Goal: Information Seeking & Learning: Learn about a topic

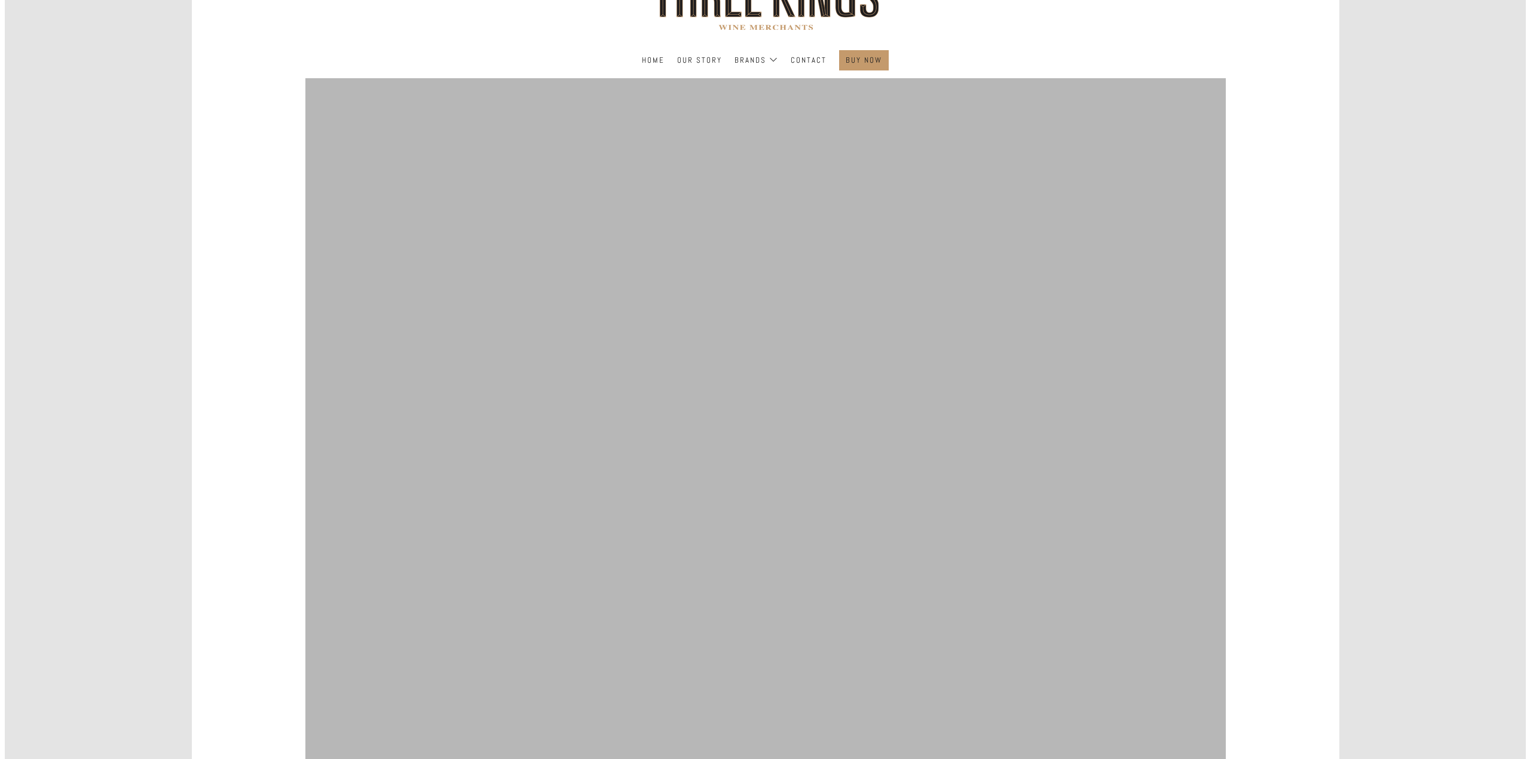
scroll to position [299, 0]
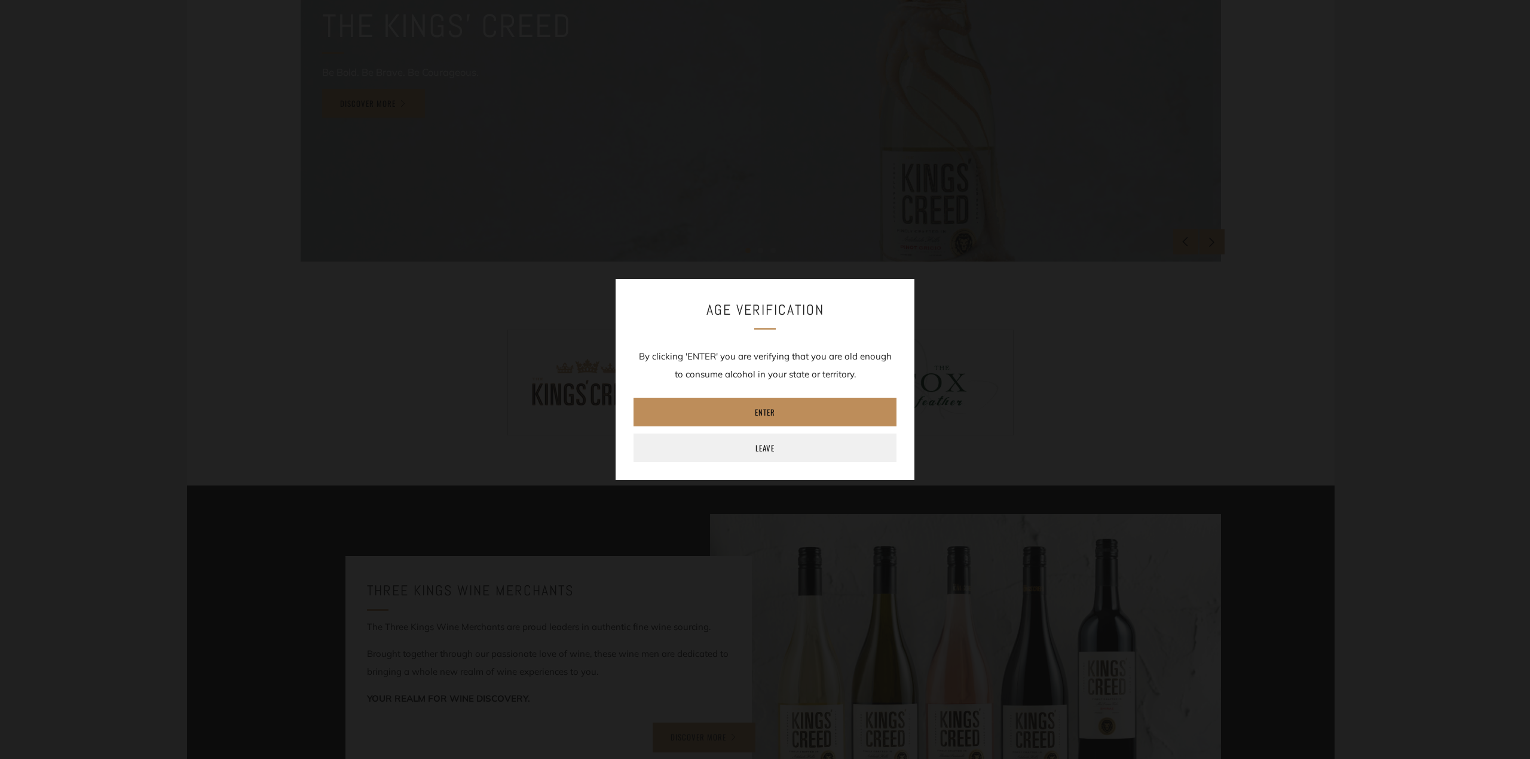
click at [759, 408] on link "Enter" at bounding box center [764, 412] width 263 height 29
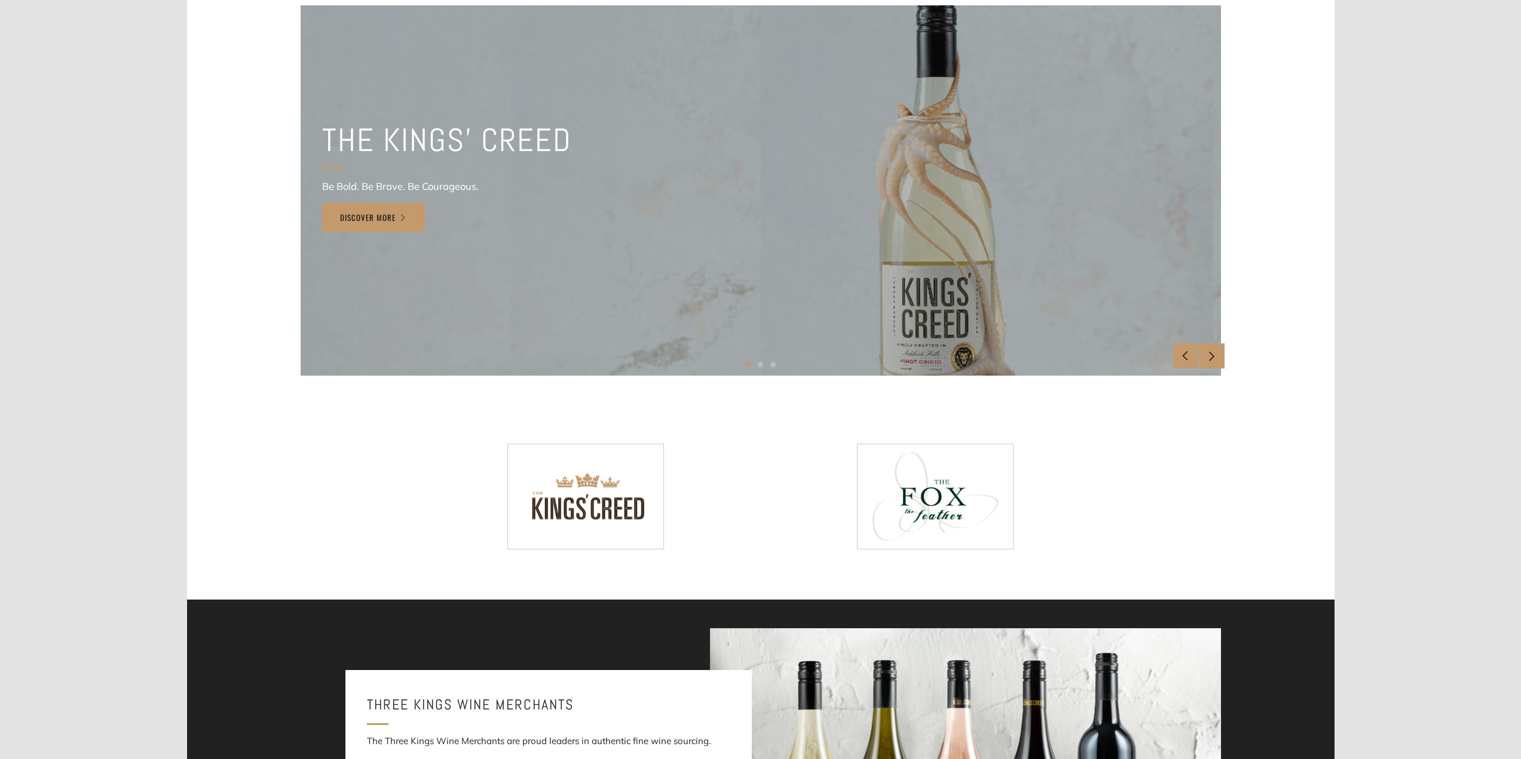
scroll to position [0, 0]
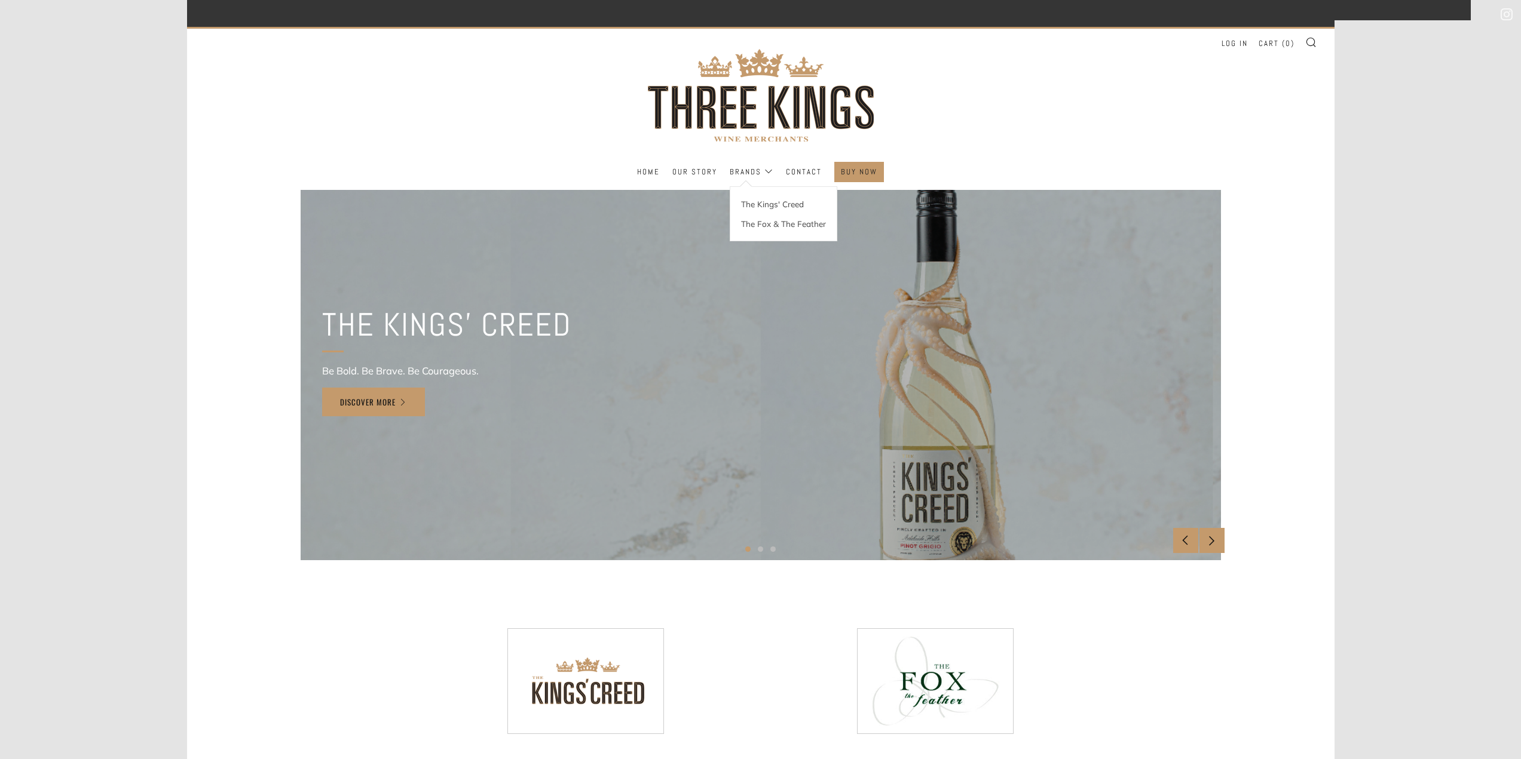
click at [742, 171] on li "Brands The Kings' Creed The Fox & The Feather" at bounding box center [752, 172] width 44 height 19
click at [768, 210] on link "The Kings' Creed" at bounding box center [783, 204] width 106 height 20
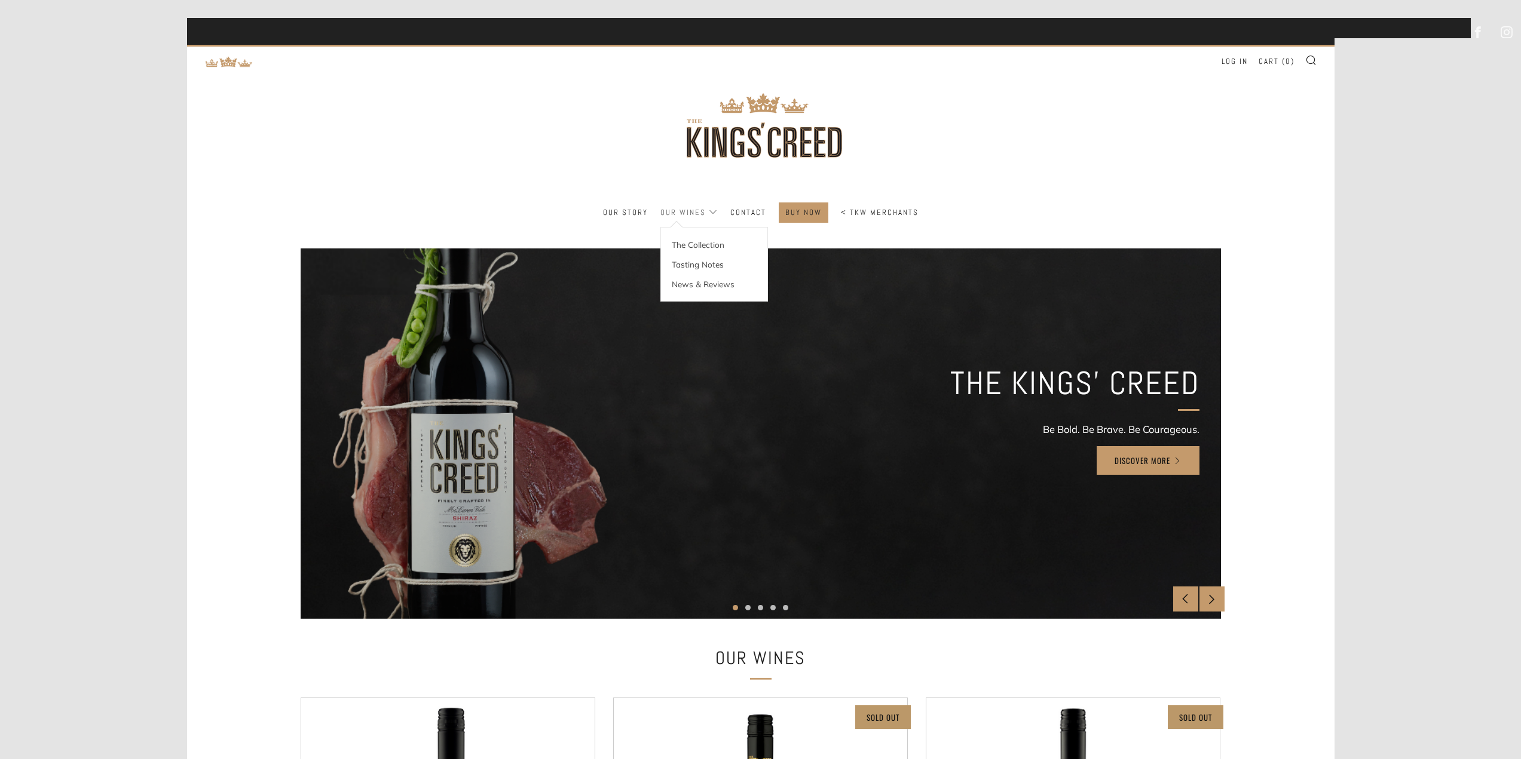
click at [703, 213] on link "Our Wines" at bounding box center [688, 212] width 57 height 19
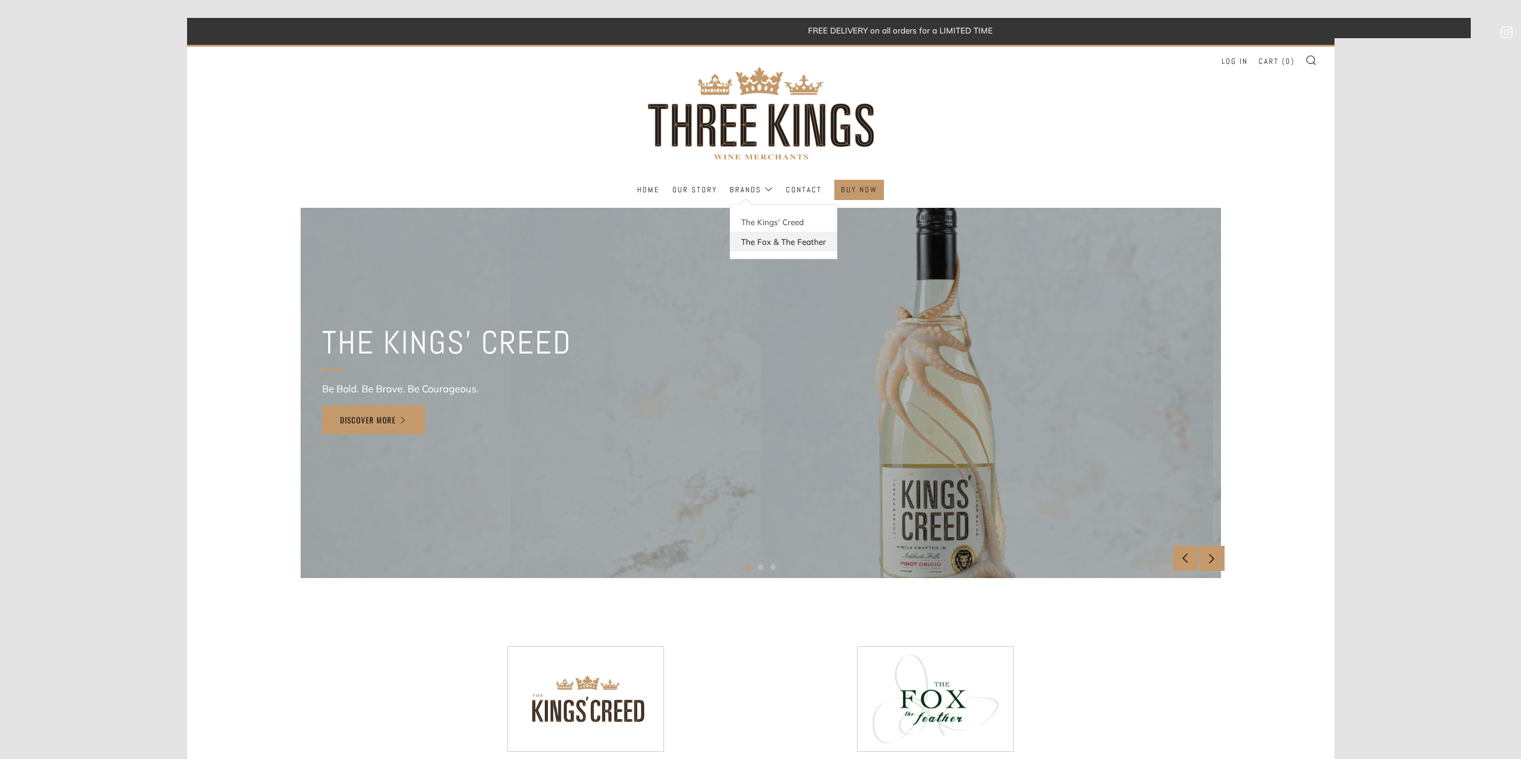
click at [784, 238] on link "The Fox & The Feather" at bounding box center [783, 242] width 106 height 20
